Goal: Transaction & Acquisition: Purchase product/service

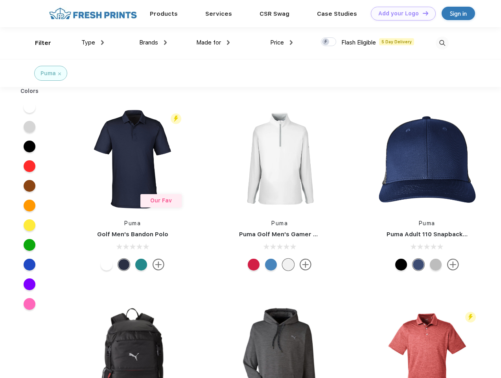
scroll to position [0, 0]
click at [401, 13] on link "Add your Logo Design Tool" at bounding box center [403, 14] width 65 height 14
click at [0, 0] on div "Design Tool" at bounding box center [0, 0] width 0 height 0
click at [422, 13] on link "Add your Logo Design Tool" at bounding box center [403, 14] width 65 height 14
click at [38, 43] on div "Filter" at bounding box center [43, 43] width 16 height 9
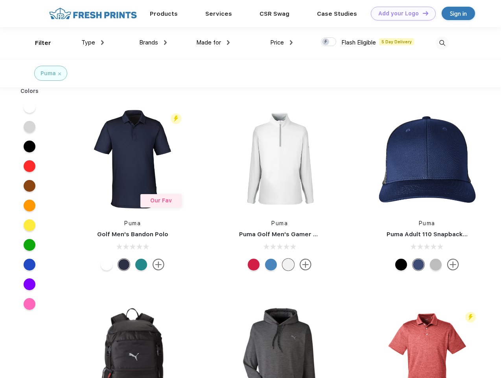
click at [93, 43] on span "Type" at bounding box center [88, 42] width 14 height 7
click at [153, 43] on span "Brands" at bounding box center [148, 42] width 19 height 7
click at [213, 43] on span "Made for" at bounding box center [208, 42] width 25 height 7
click at [282, 43] on span "Price" at bounding box center [277, 42] width 14 height 7
click at [329, 42] on div at bounding box center [328, 41] width 15 height 9
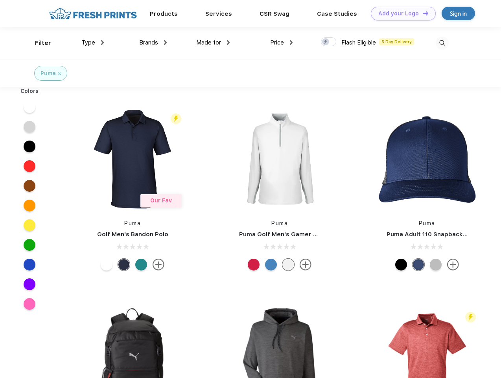
click at [326, 42] on input "checkbox" at bounding box center [323, 39] width 5 height 5
click at [442, 43] on img at bounding box center [442, 43] width 13 height 13
